Goal: Transaction & Acquisition: Subscribe to service/newsletter

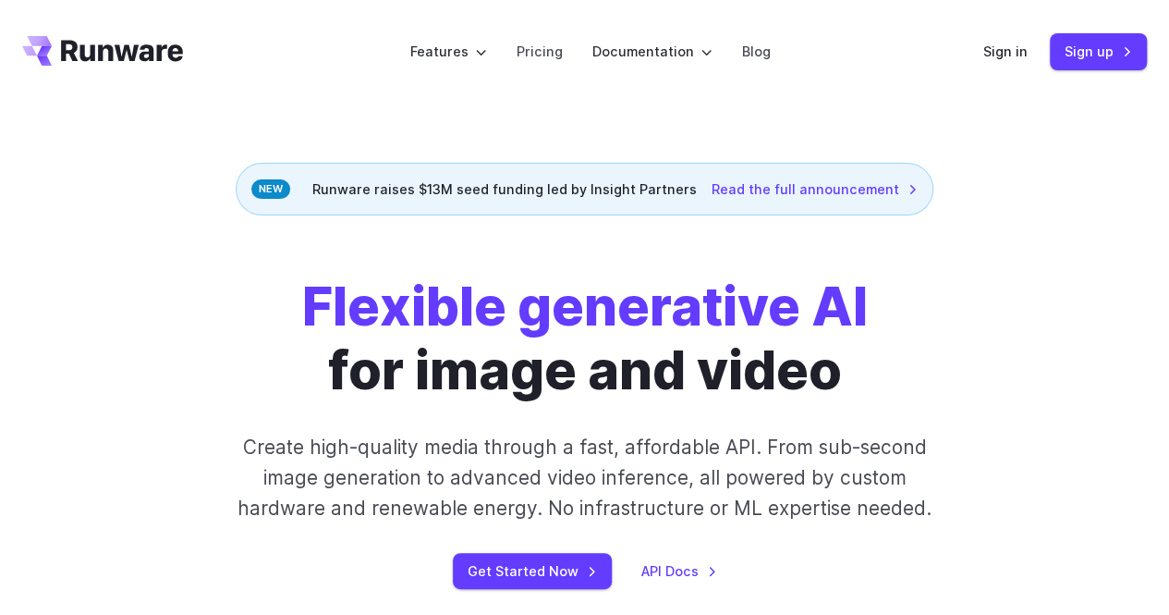
click at [138, 36] on icon "Go to /" at bounding box center [102, 51] width 161 height 30
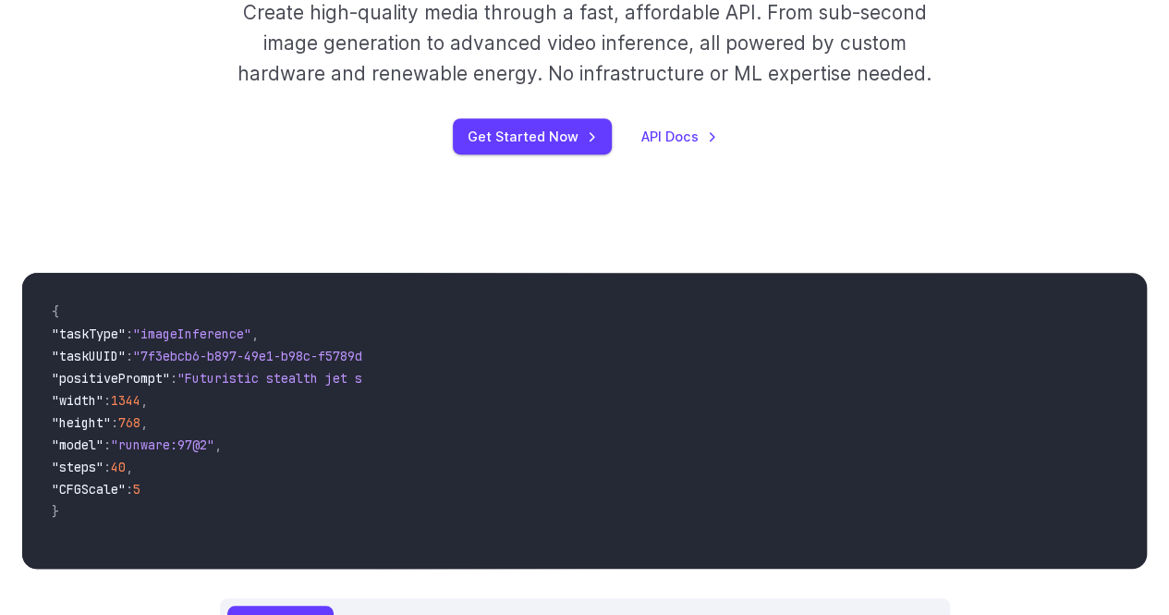
scroll to position [437, 0]
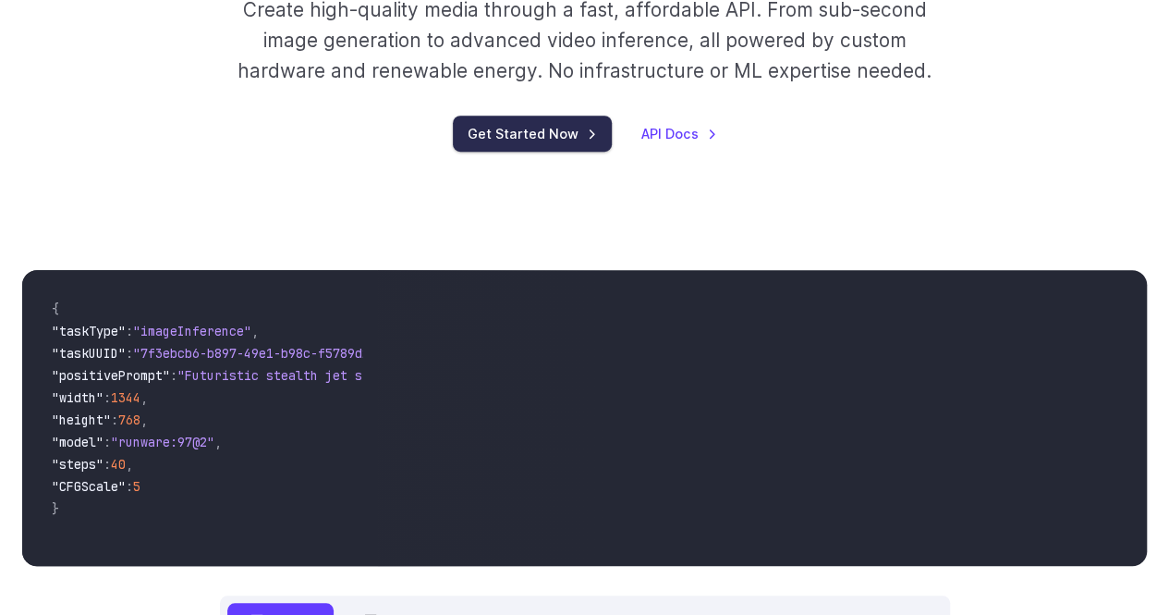
click at [552, 139] on link "Get Started Now" at bounding box center [532, 134] width 159 height 36
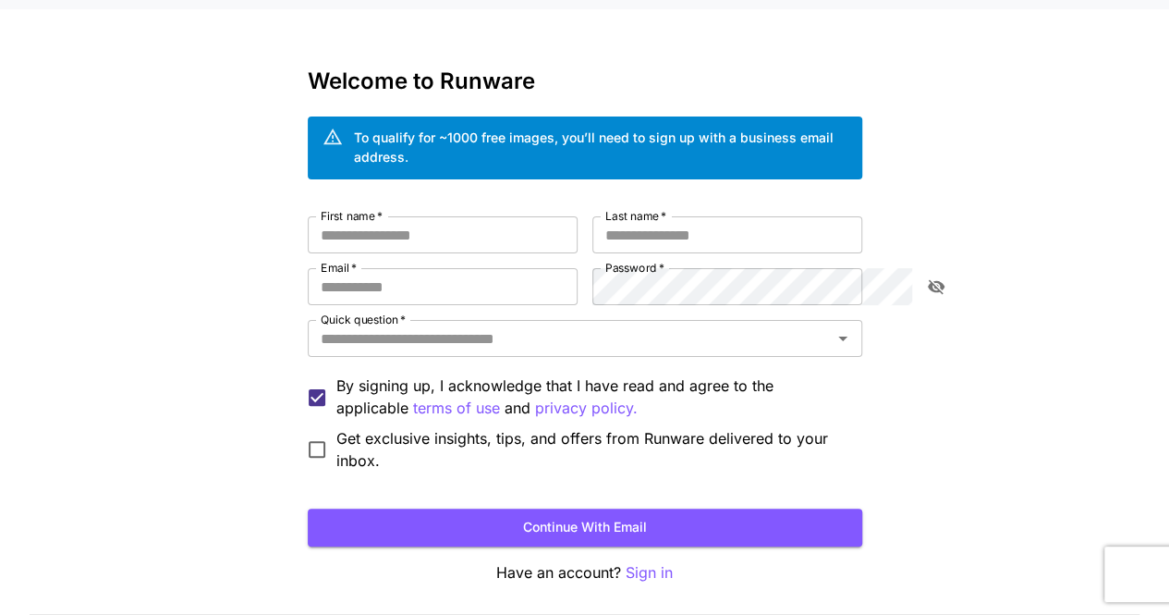
scroll to position [38, 0]
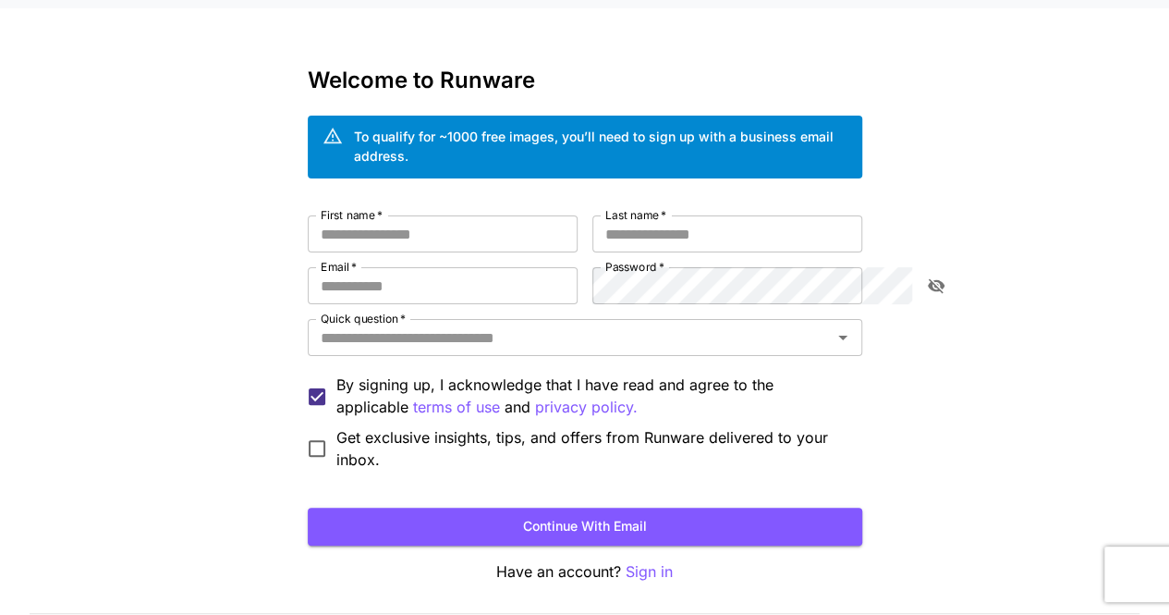
click at [623, 142] on div "To qualify for ~1000 free images, you’ll need to sign up with a business email …" at bounding box center [601, 146] width 494 height 39
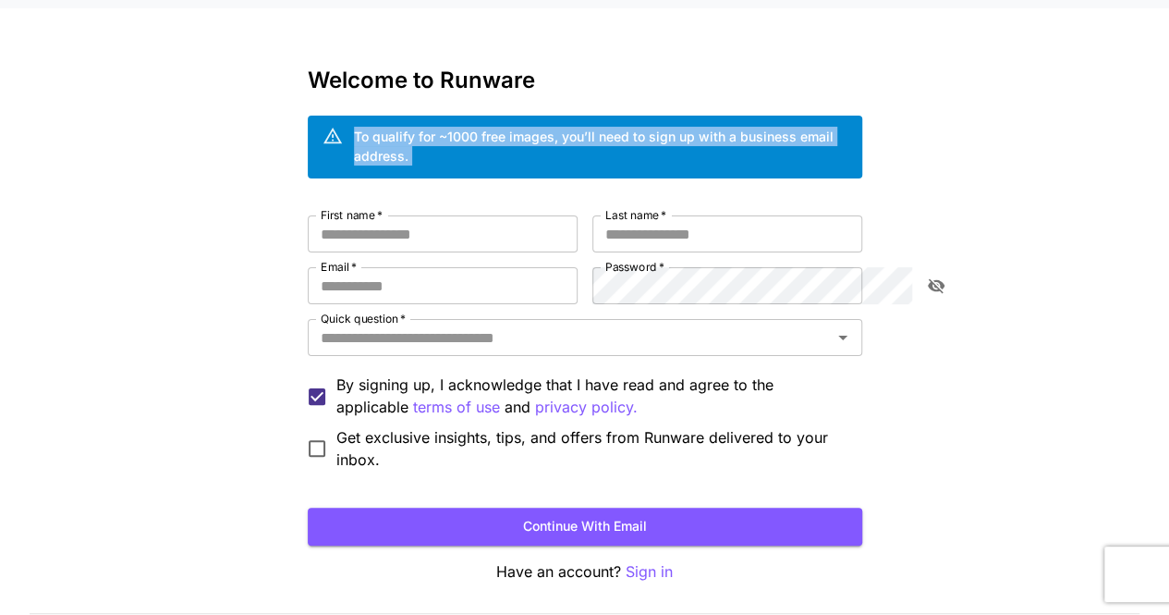
click at [623, 142] on div "To qualify for ~1000 free images, you’ll need to sign up with a business email …" at bounding box center [601, 146] width 494 height 39
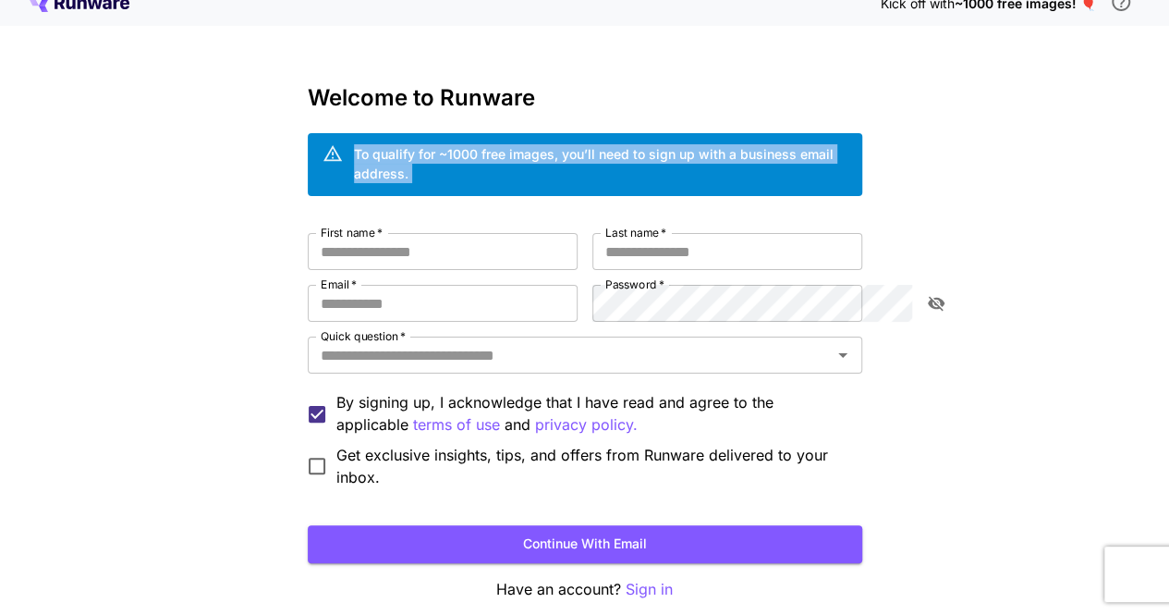
scroll to position [0, 0]
